Goal: Task Accomplishment & Management: Manage account settings

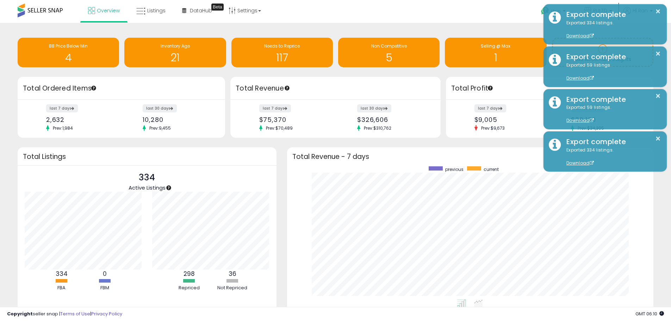
scroll to position [133, 353]
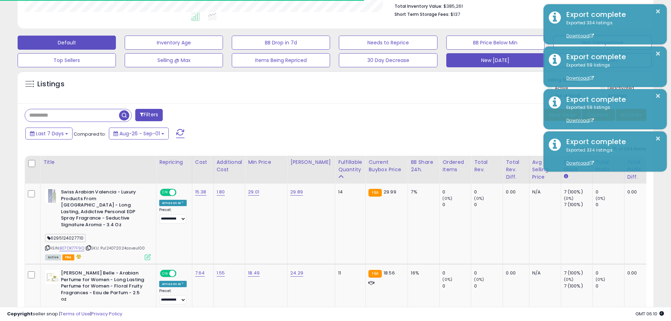
scroll to position [145, 369]
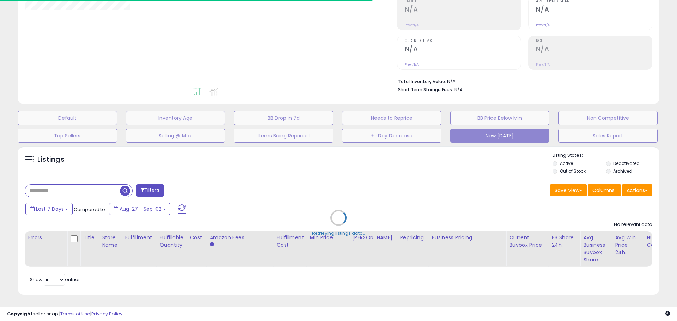
type input "**********"
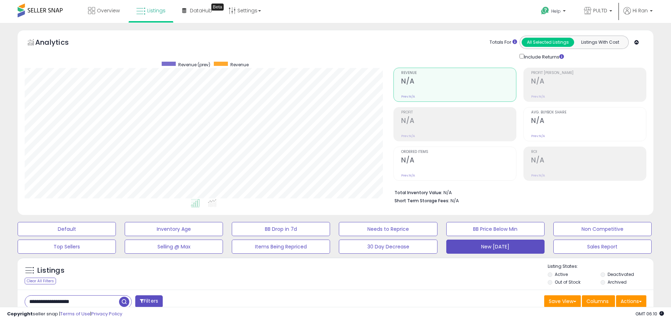
scroll to position [109, 0]
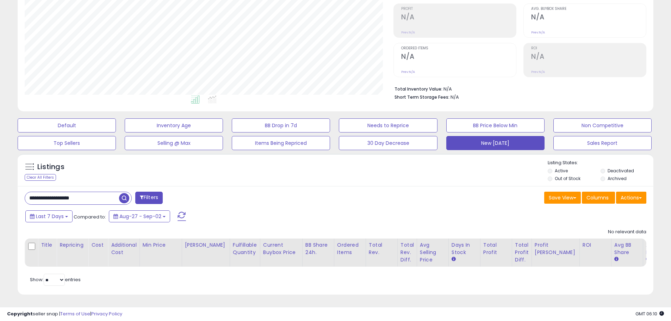
click at [61, 194] on input "**********" at bounding box center [72, 198] width 94 height 12
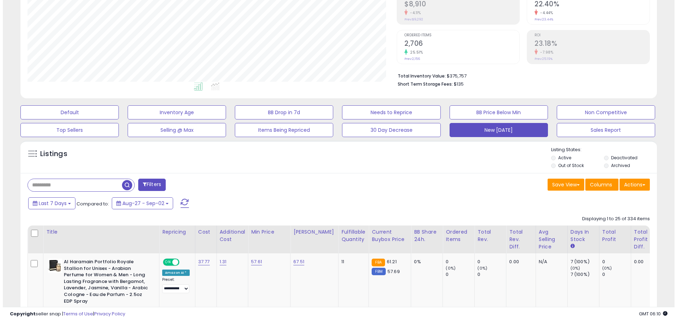
scroll to position [3, 0]
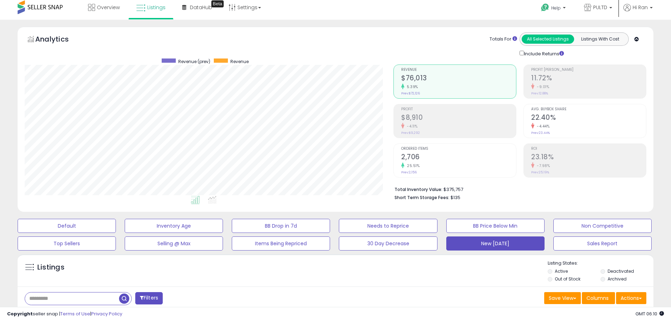
click at [467, 155] on h2 "2,706" at bounding box center [458, 158] width 115 height 10
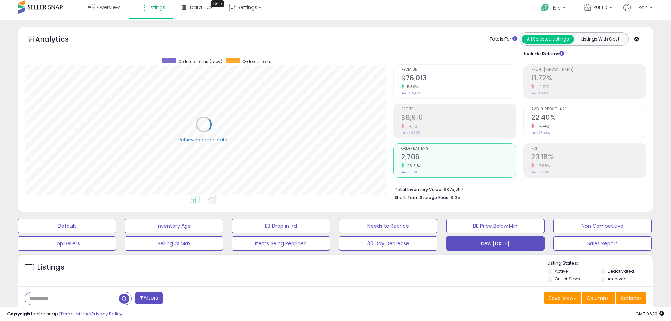
scroll to position [352313, 352089]
click at [600, 7] on span "PULTD" at bounding box center [601, 7] width 14 height 7
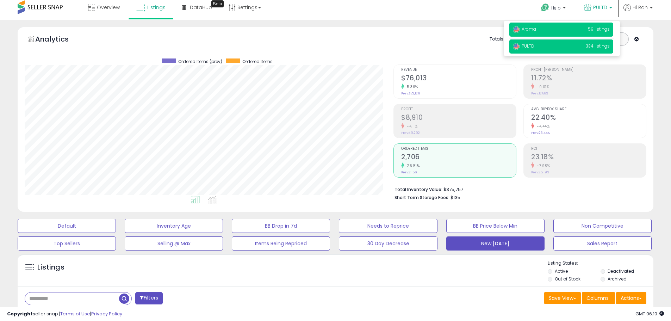
click at [584, 33] on p "Aroma 59 listings" at bounding box center [562, 30] width 104 height 14
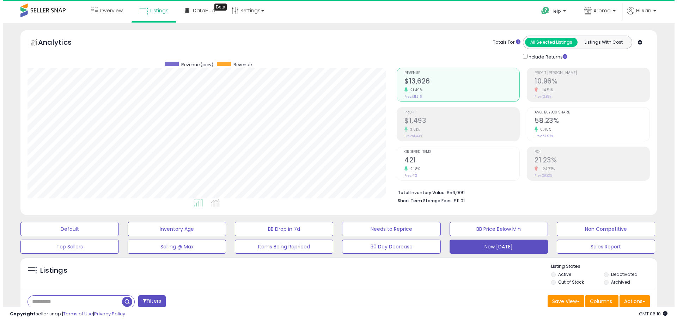
scroll to position [145, 369]
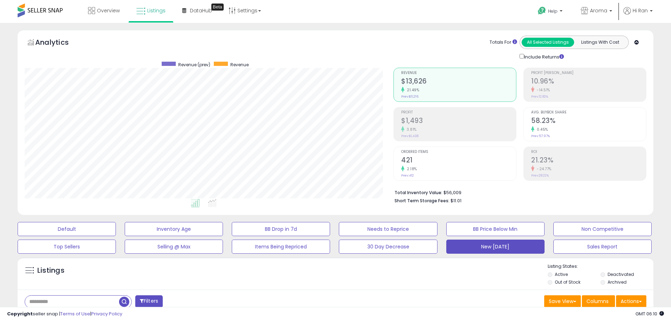
click at [451, 177] on div "Ordered Items 421 2.18% Prev: 412" at bounding box center [458, 163] width 115 height 32
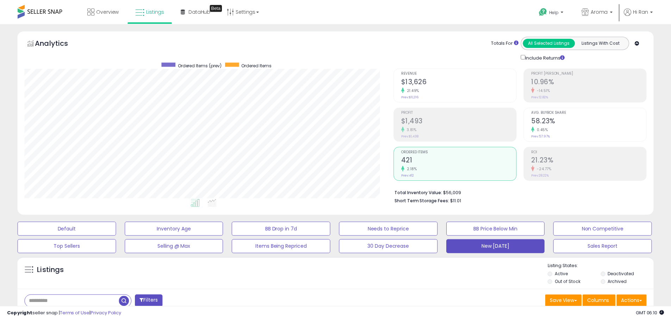
scroll to position [352313, 352089]
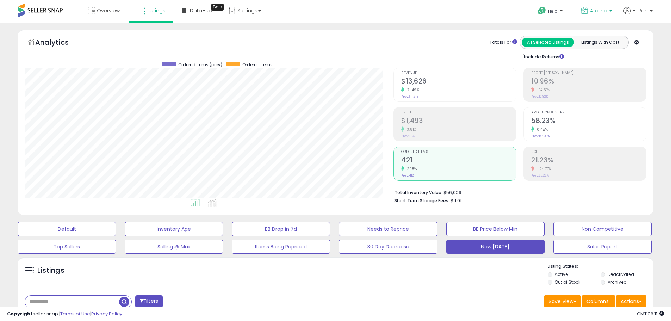
click at [596, 6] on link "Aroma" at bounding box center [597, 11] width 42 height 23
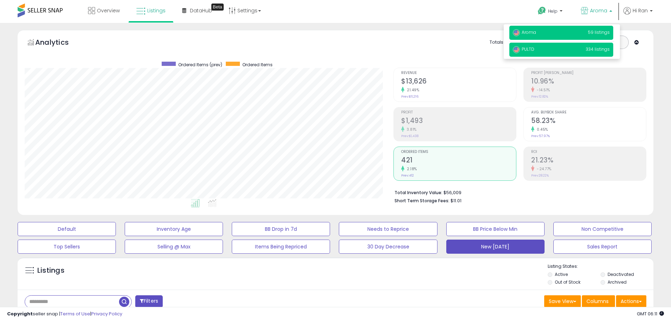
click at [562, 48] on p "PULTD 334 listings" at bounding box center [562, 50] width 104 height 14
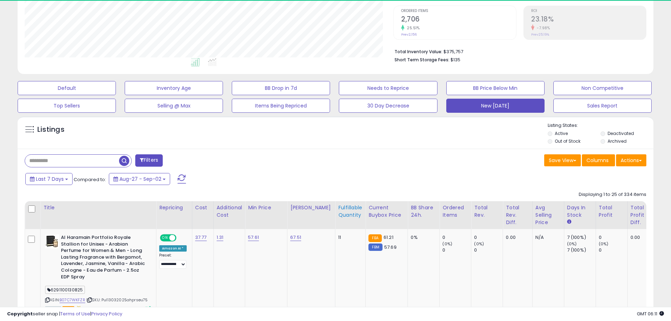
scroll to position [145, 369]
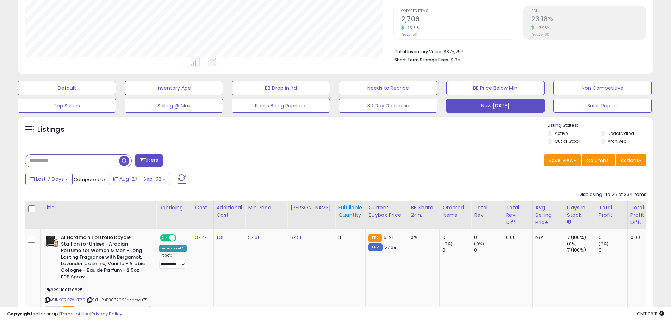
click at [339, 216] on div "Fulfillable Quantity" at bounding box center [350, 211] width 24 height 15
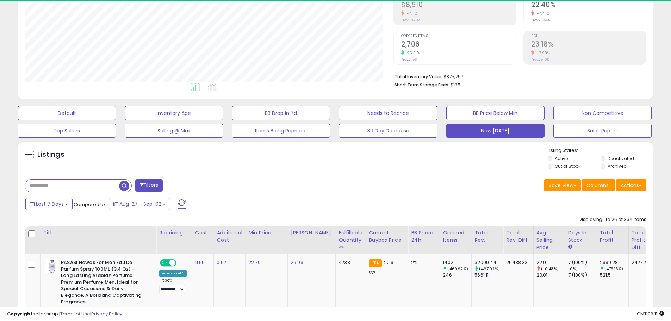
scroll to position [141, 0]
